Goal: Information Seeking & Learning: Learn about a topic

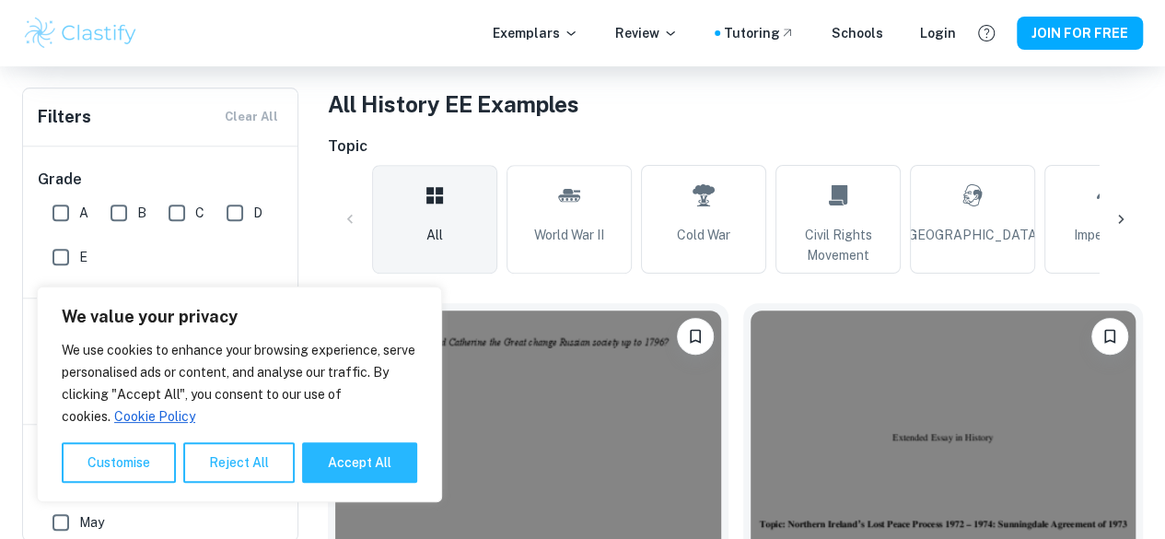
scroll to position [351, 0]
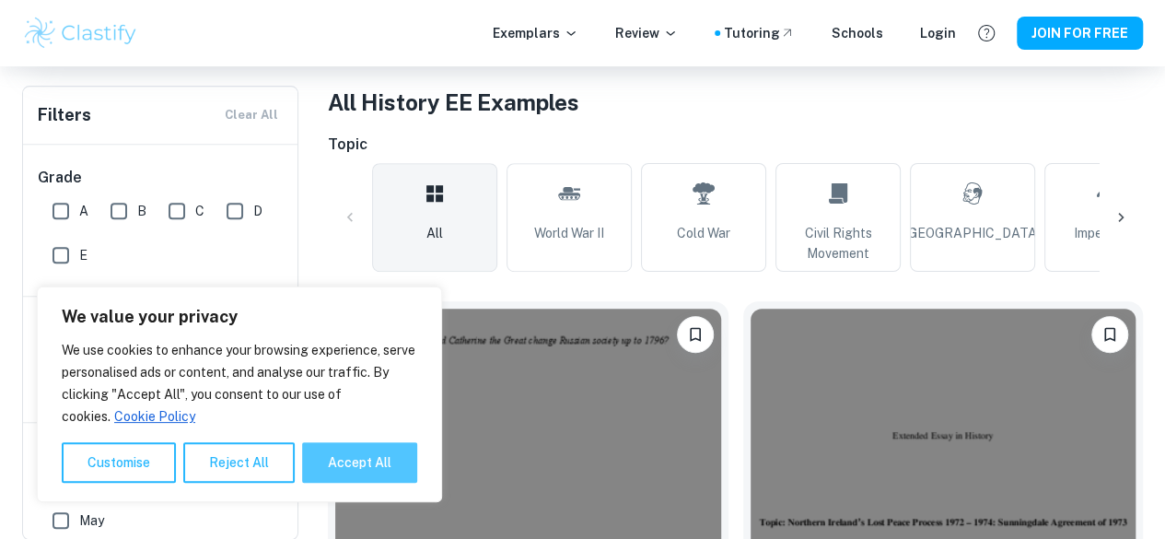
click at [350, 454] on button "Accept All" at bounding box center [359, 462] width 115 height 41
checkbox input "true"
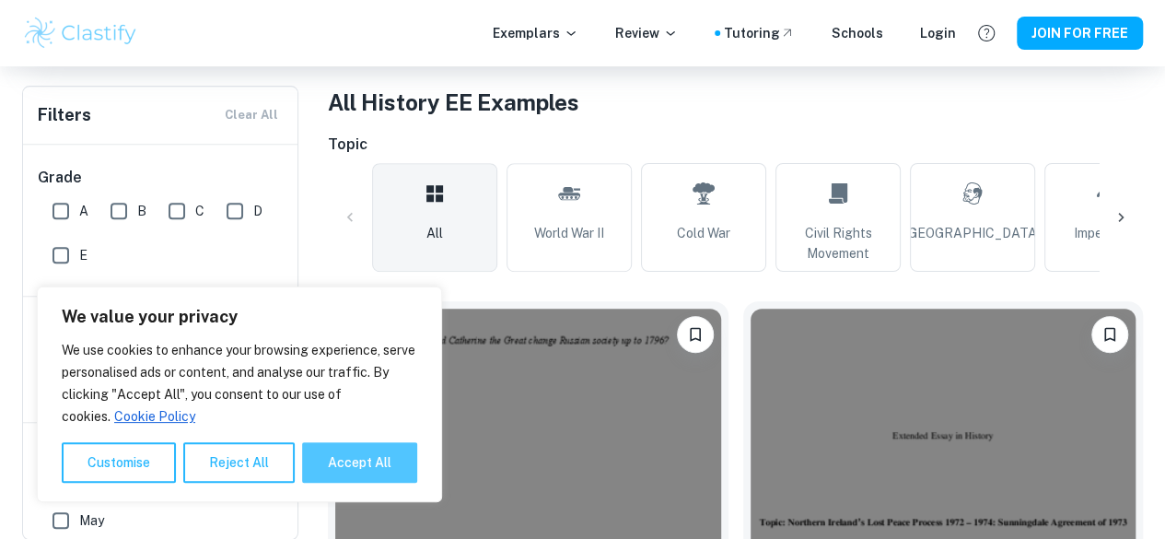
checkbox input "true"
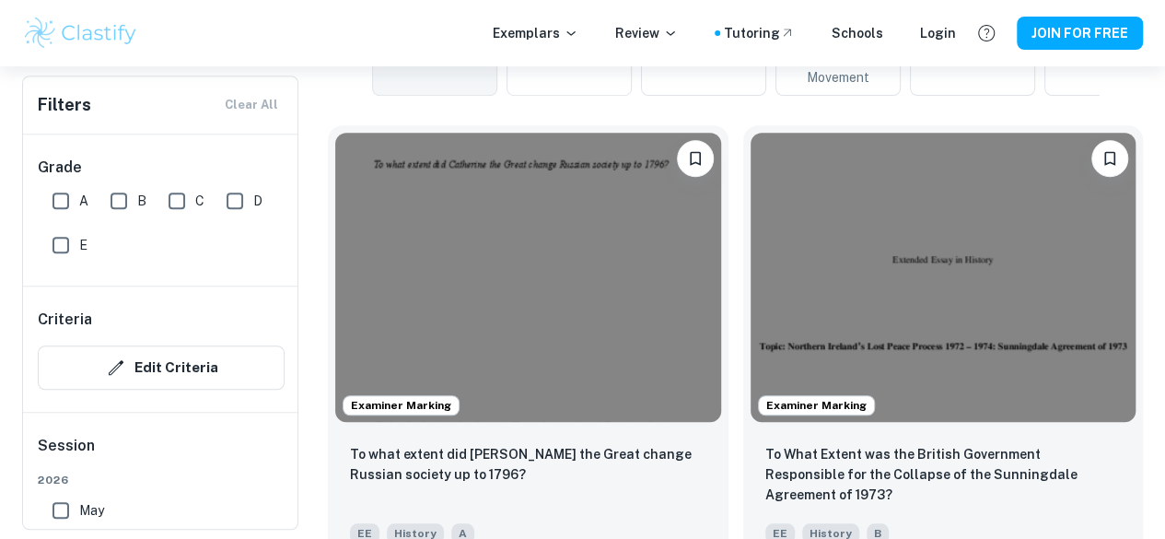
scroll to position [530, 0]
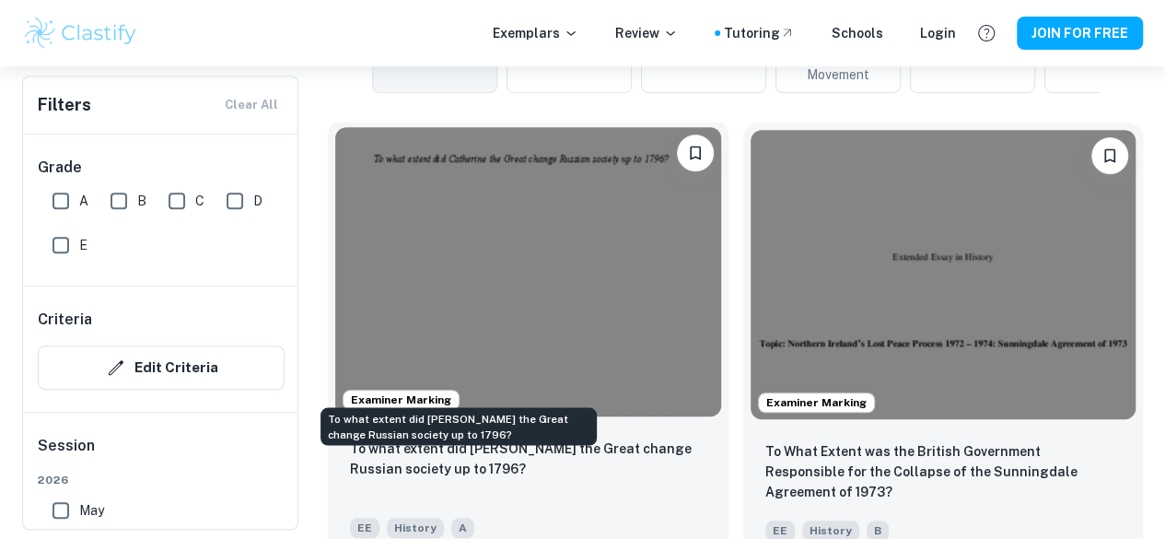
click at [506, 438] on p "To what extent did [PERSON_NAME] the Great change Russian society up to 1796?" at bounding box center [528, 458] width 356 height 41
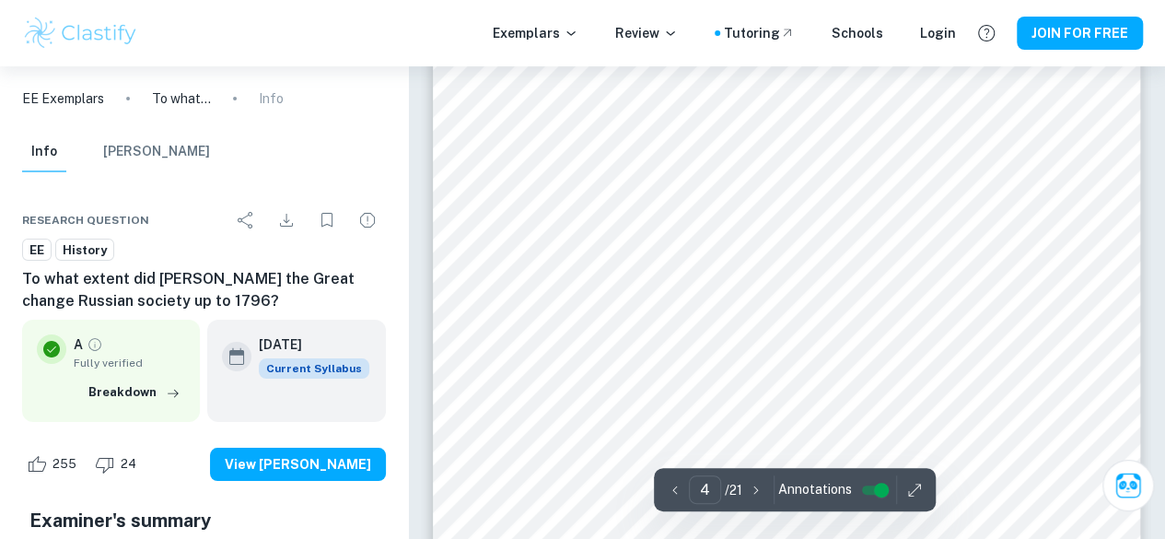
scroll to position [3306, 0]
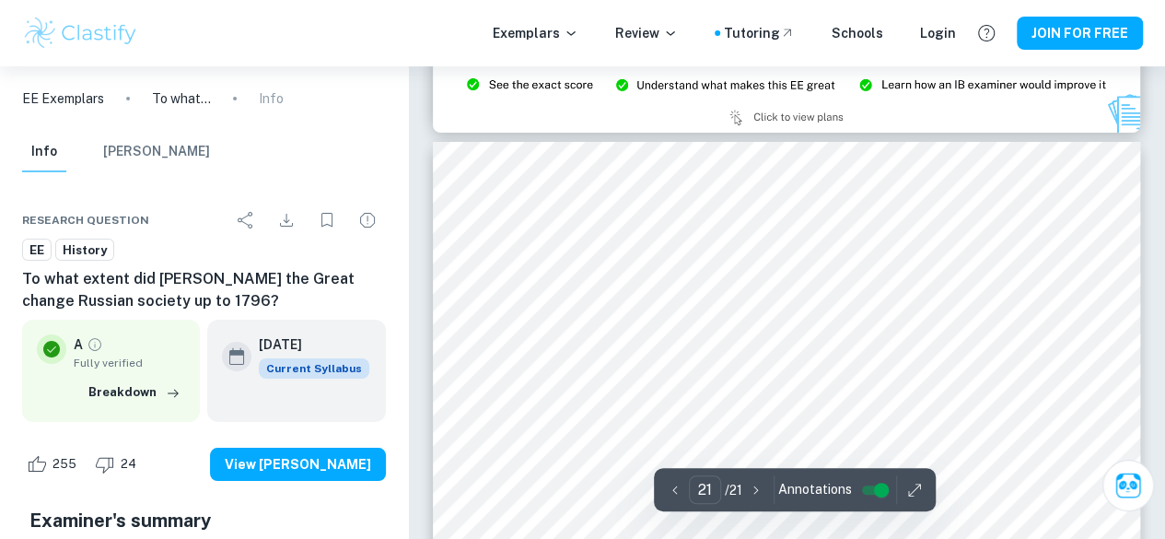
type input "20"
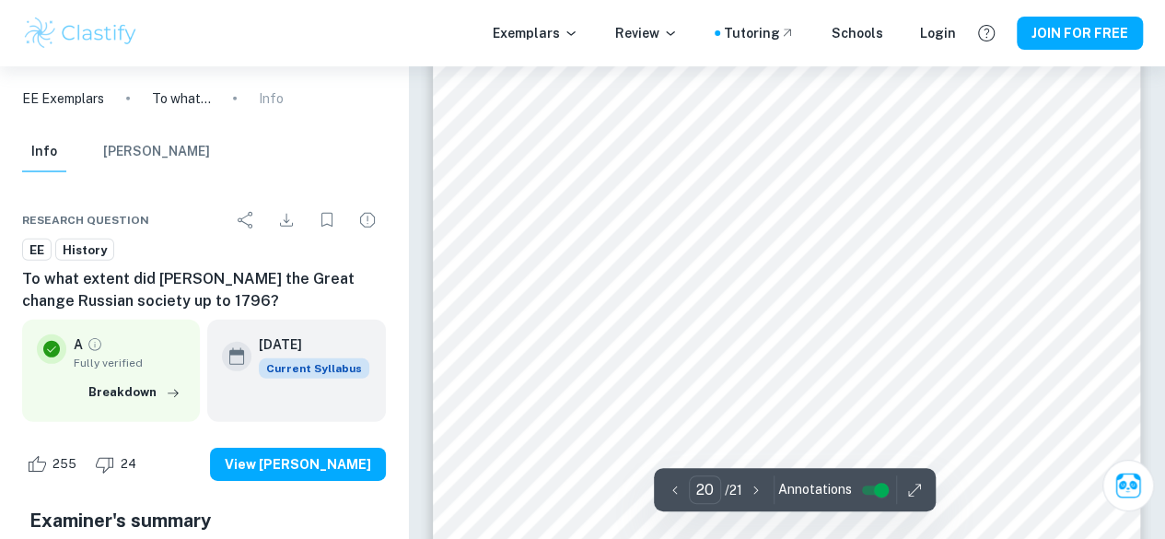
scroll to position [19990, 0]
